Goal: Task Accomplishment & Management: Complete application form

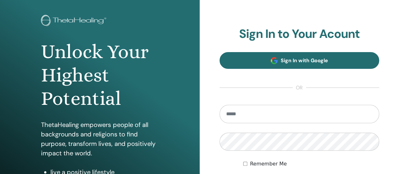
scroll to position [63, 0]
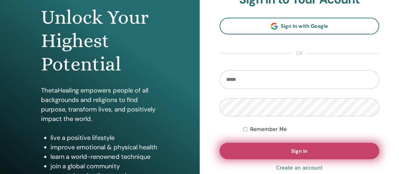
type input "**********"
click at [309, 152] on button "Sign In" at bounding box center [300, 151] width 160 height 16
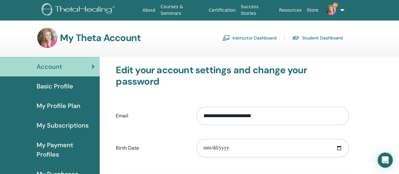
click at [246, 38] on link "Instructor Dashboard" at bounding box center [249, 38] width 54 height 10
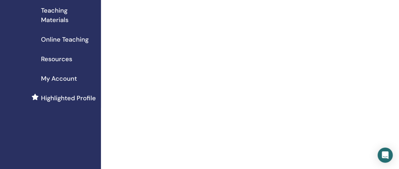
scroll to position [32, 0]
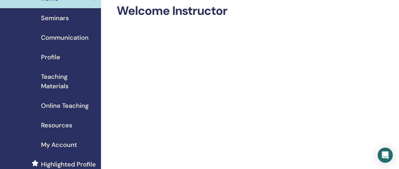
click at [58, 80] on span "Teaching Materials" at bounding box center [68, 81] width 55 height 19
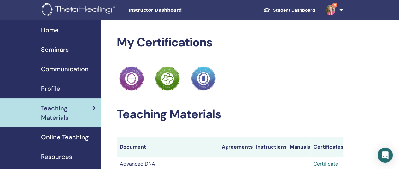
click at [340, 10] on link "9+" at bounding box center [333, 10] width 26 height 20
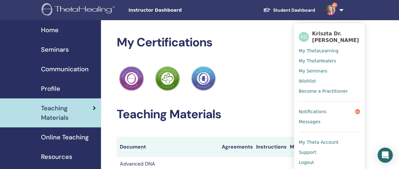
click at [50, 51] on span "Seminars" at bounding box center [55, 49] width 28 height 9
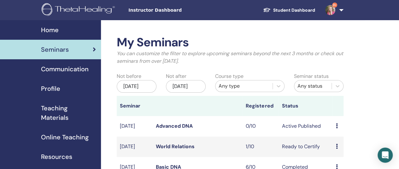
click at [295, 9] on link "Student Dashboard" at bounding box center [289, 10] width 62 height 12
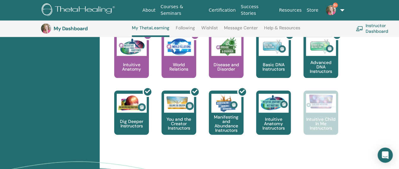
scroll to position [363, 0]
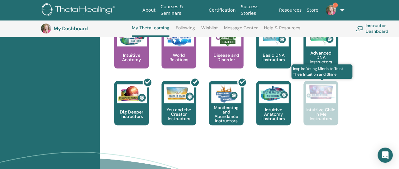
click at [319, 99] on img at bounding box center [321, 91] width 30 height 15
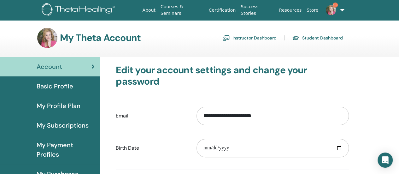
click at [250, 38] on link "Instructor Dashboard" at bounding box center [249, 38] width 54 height 10
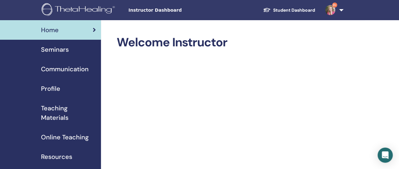
click at [56, 47] on span "Seminars" at bounding box center [55, 49] width 28 height 9
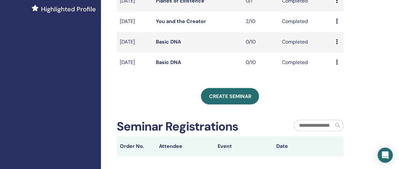
scroll to position [189, 0]
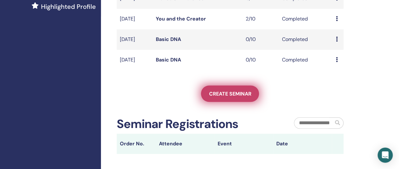
click at [228, 97] on span "Create seminar" at bounding box center [230, 94] width 42 height 7
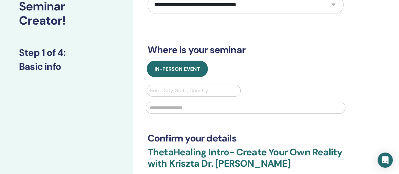
scroll to position [63, 0]
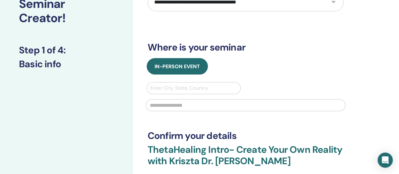
click at [330, 1] on select "**********" at bounding box center [246, 2] width 196 height 18
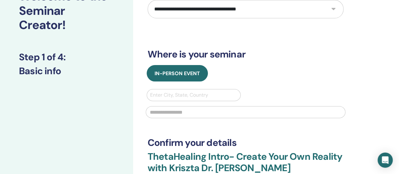
select select "**"
click at [148, 0] on select "**********" at bounding box center [246, 9] width 196 height 18
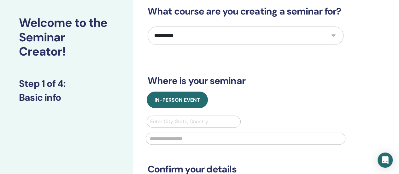
scroll to position [0, 0]
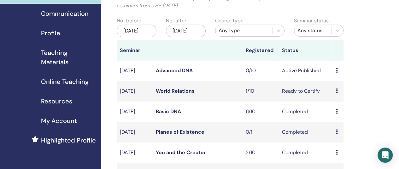
scroll to position [126, 0]
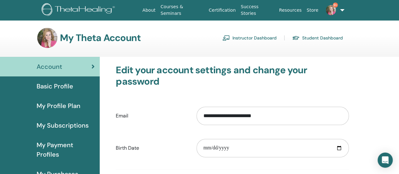
click at [262, 38] on link "Instructor Dashboard" at bounding box center [249, 38] width 54 height 10
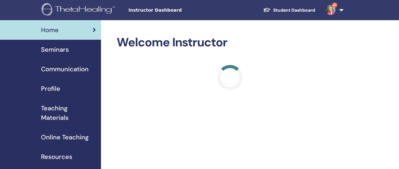
click at [51, 47] on span "Seminars" at bounding box center [55, 49] width 28 height 9
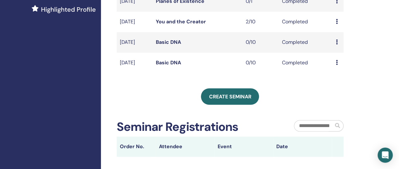
scroll to position [189, 0]
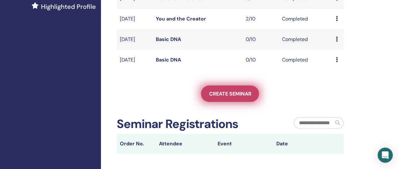
click at [223, 97] on span "Create seminar" at bounding box center [230, 94] width 42 height 7
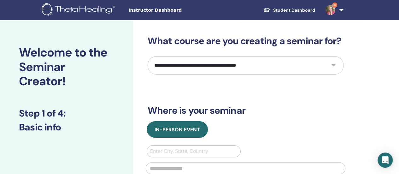
scroll to position [32, 0]
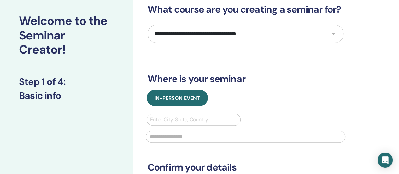
click at [330, 31] on select "**********" at bounding box center [246, 34] width 196 height 18
select select "**"
click at [148, 25] on select "**********" at bounding box center [246, 34] width 196 height 18
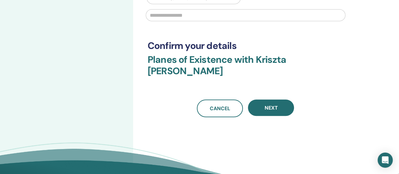
scroll to position [158, 0]
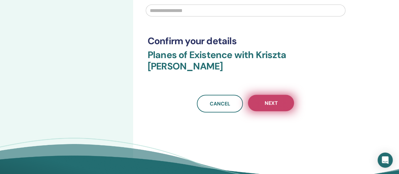
click at [268, 100] on span "Next" at bounding box center [270, 103] width 13 height 7
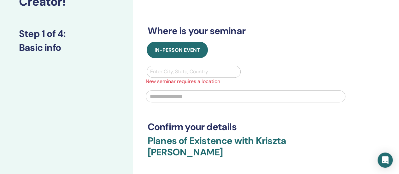
scroll to position [95, 0]
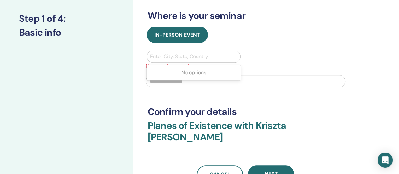
click at [186, 55] on div at bounding box center [193, 56] width 87 height 9
type input "***"
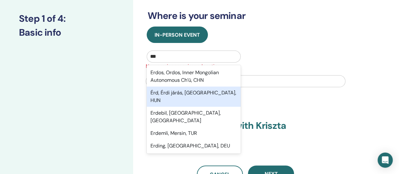
click at [172, 91] on div "Érd, Érdi járás, Pest, HUN" at bounding box center [194, 96] width 94 height 20
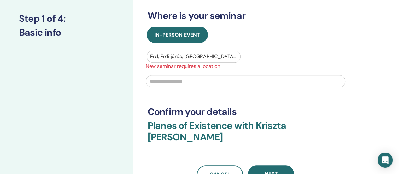
click at [169, 82] on input "text" at bounding box center [246, 81] width 200 height 12
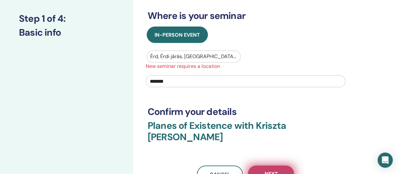
type input "*******"
click at [282, 165] on button "Next" at bounding box center [271, 173] width 46 height 16
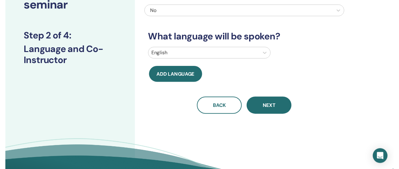
scroll to position [63, 0]
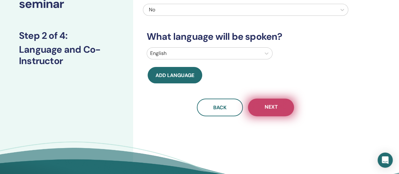
click at [279, 109] on button "Next" at bounding box center [271, 107] width 46 height 18
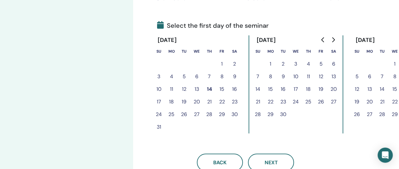
scroll to position [126, 0]
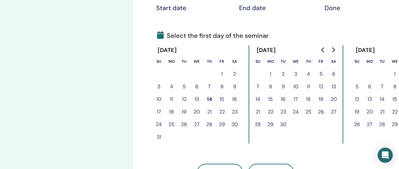
click at [209, 86] on button "7" at bounding box center [209, 86] width 13 height 13
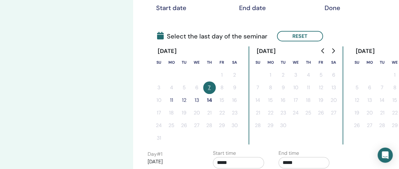
click at [169, 102] on button "11" at bounding box center [171, 100] width 13 height 13
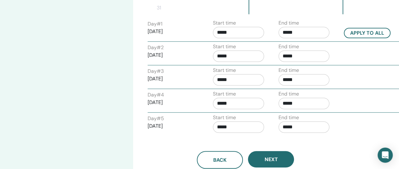
scroll to position [284, 0]
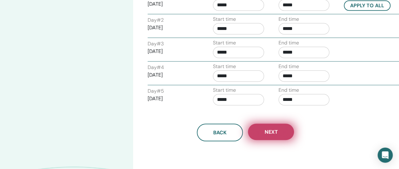
click at [267, 132] on span "Next" at bounding box center [270, 132] width 13 height 7
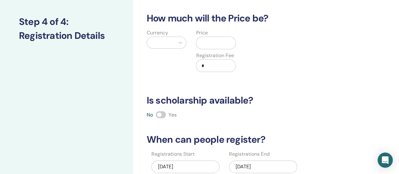
scroll to position [63, 0]
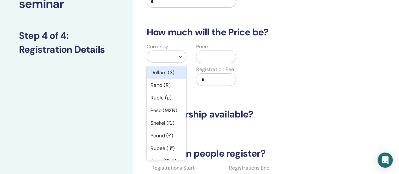
click at [169, 54] on div at bounding box center [161, 56] width 22 height 9
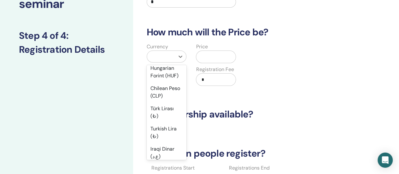
scroll to position [536, 0]
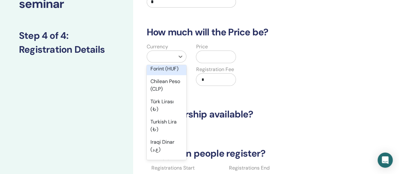
click at [160, 75] on div "Hungarian Forint (HUF)" at bounding box center [167, 65] width 40 height 20
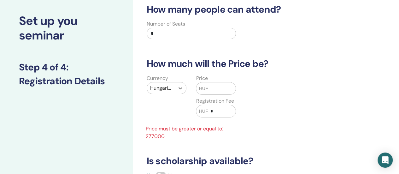
scroll to position [0, 0]
